Goal: Task Accomplishment & Management: Manage account settings

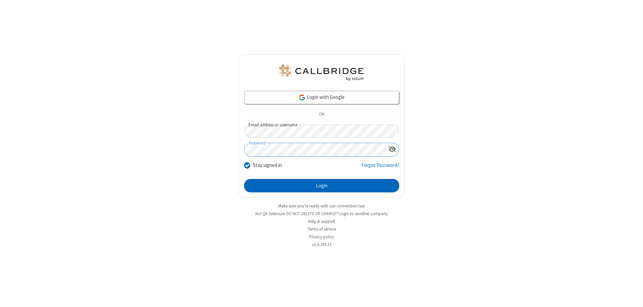
click at [321, 185] on button "Login" at bounding box center [321, 185] width 155 height 13
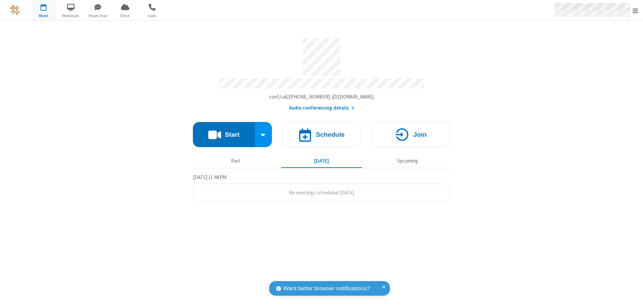
click at [635, 10] on span "Open menu" at bounding box center [634, 10] width 5 height 7
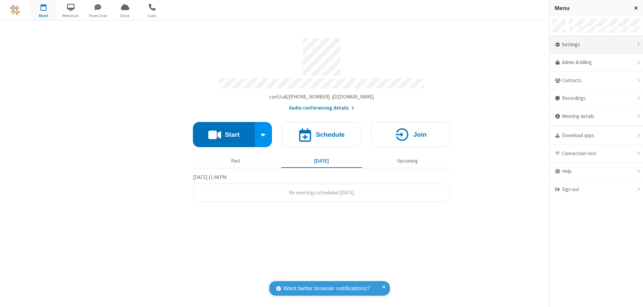
click at [596, 45] on div "Settings" at bounding box center [595, 45] width 93 height 18
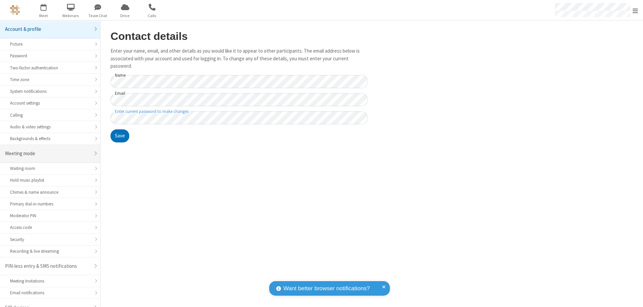
click at [48, 150] on div "Meeting mode" at bounding box center [47, 154] width 85 height 8
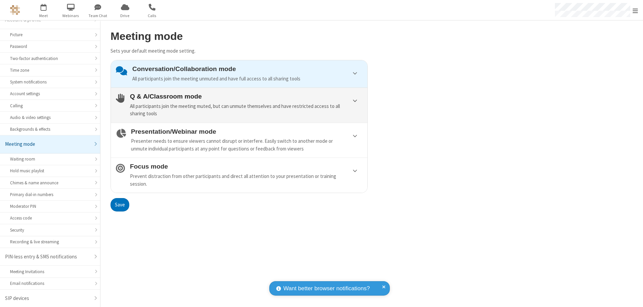
click at [239, 105] on div "All participants join the meeting muted, but can unmute themselves and have res…" at bounding box center [246, 109] width 232 height 15
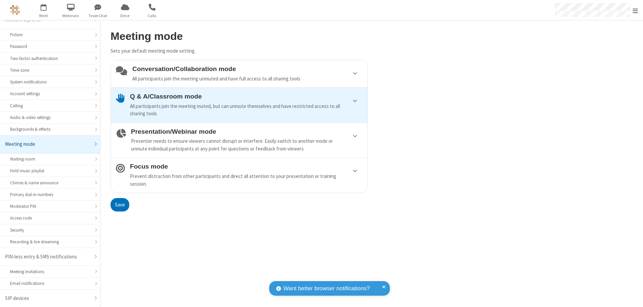
click at [119, 204] on button "Save" at bounding box center [119, 204] width 19 height 13
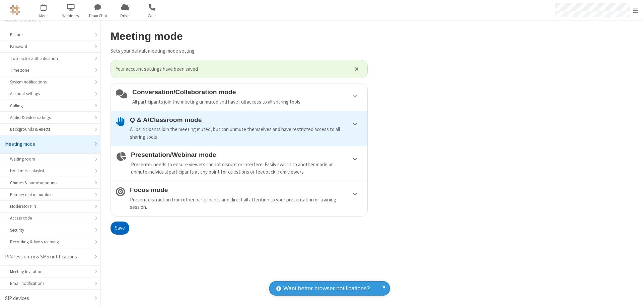
click at [635, 10] on span "Open menu" at bounding box center [634, 10] width 5 height 7
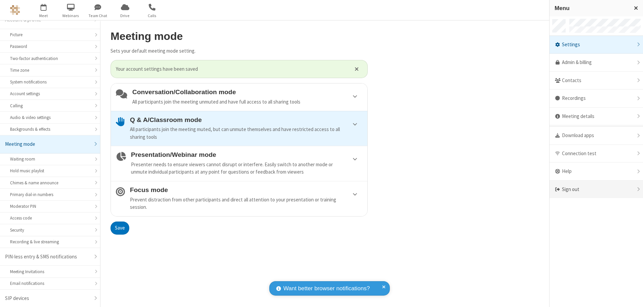
click at [596, 189] on div "Sign out" at bounding box center [595, 189] width 93 height 18
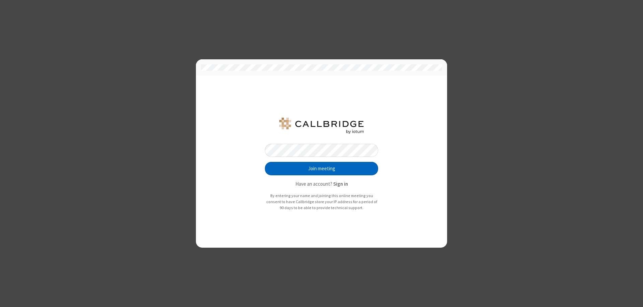
click at [321, 168] on button "Join meeting" at bounding box center [321, 168] width 113 height 13
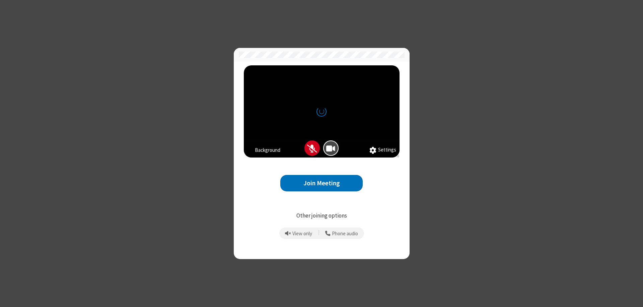
click at [321, 183] on button "Join Meeting" at bounding box center [321, 183] width 82 height 16
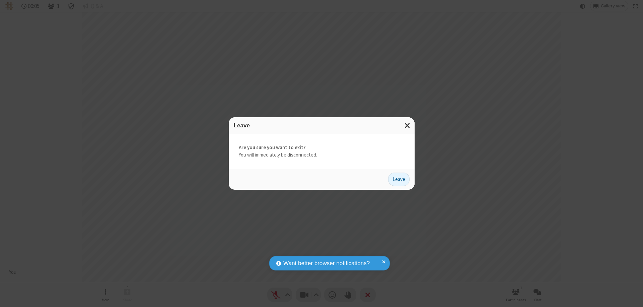
click at [399, 179] on button "Leave" at bounding box center [398, 178] width 21 height 13
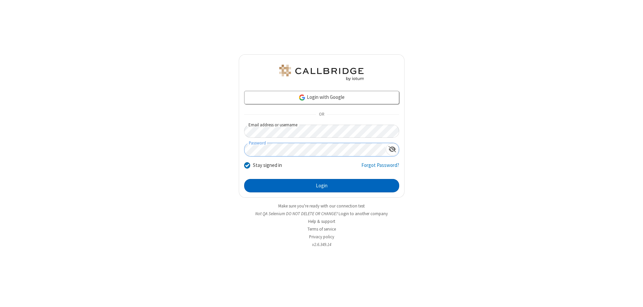
click at [321, 185] on button "Login" at bounding box center [321, 185] width 155 height 13
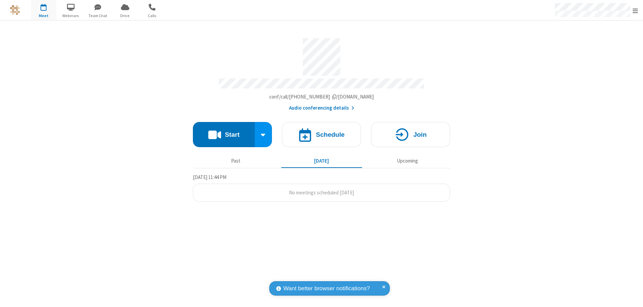
click at [635, 10] on span "Open menu" at bounding box center [634, 10] width 5 height 7
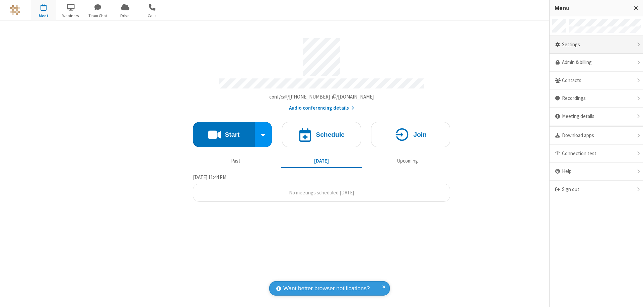
click at [596, 45] on div "Settings" at bounding box center [595, 45] width 93 height 18
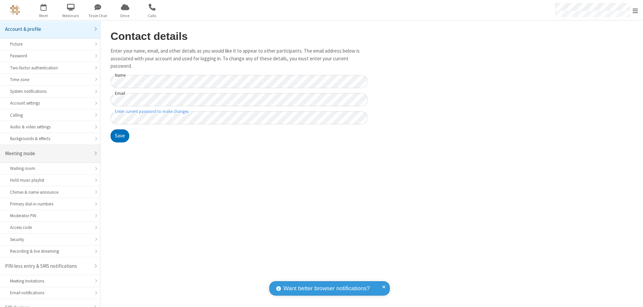
click at [48, 150] on div "Meeting mode" at bounding box center [47, 154] width 85 height 8
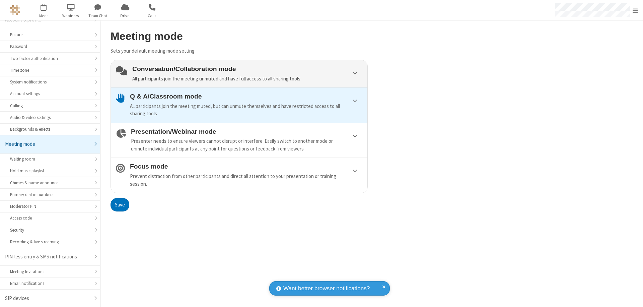
click at [239, 74] on div "Conversation/Collaboration mode All participants join the meeting unmuted and h…" at bounding box center [247, 73] width 230 height 17
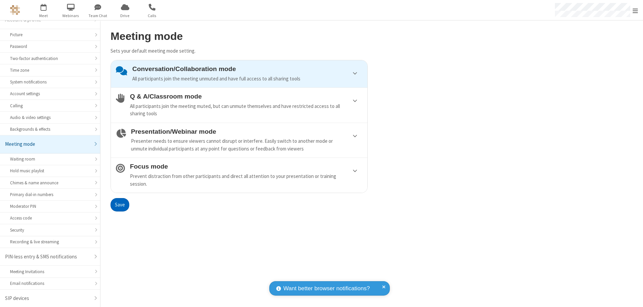
click at [119, 204] on button "Save" at bounding box center [119, 204] width 19 height 13
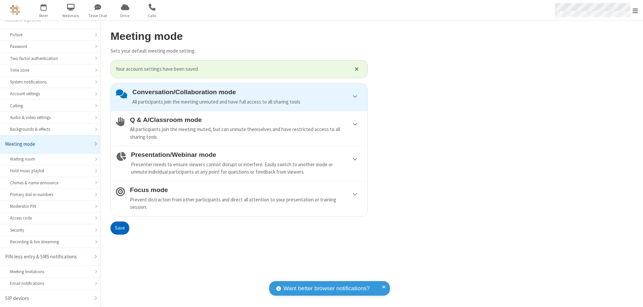
click at [635, 10] on span "Open menu" at bounding box center [634, 10] width 5 height 7
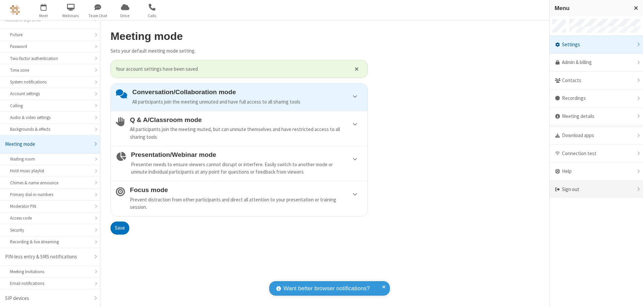
click at [596, 189] on div "Sign out" at bounding box center [595, 189] width 93 height 18
